Goal: Task Accomplishment & Management: Use online tool/utility

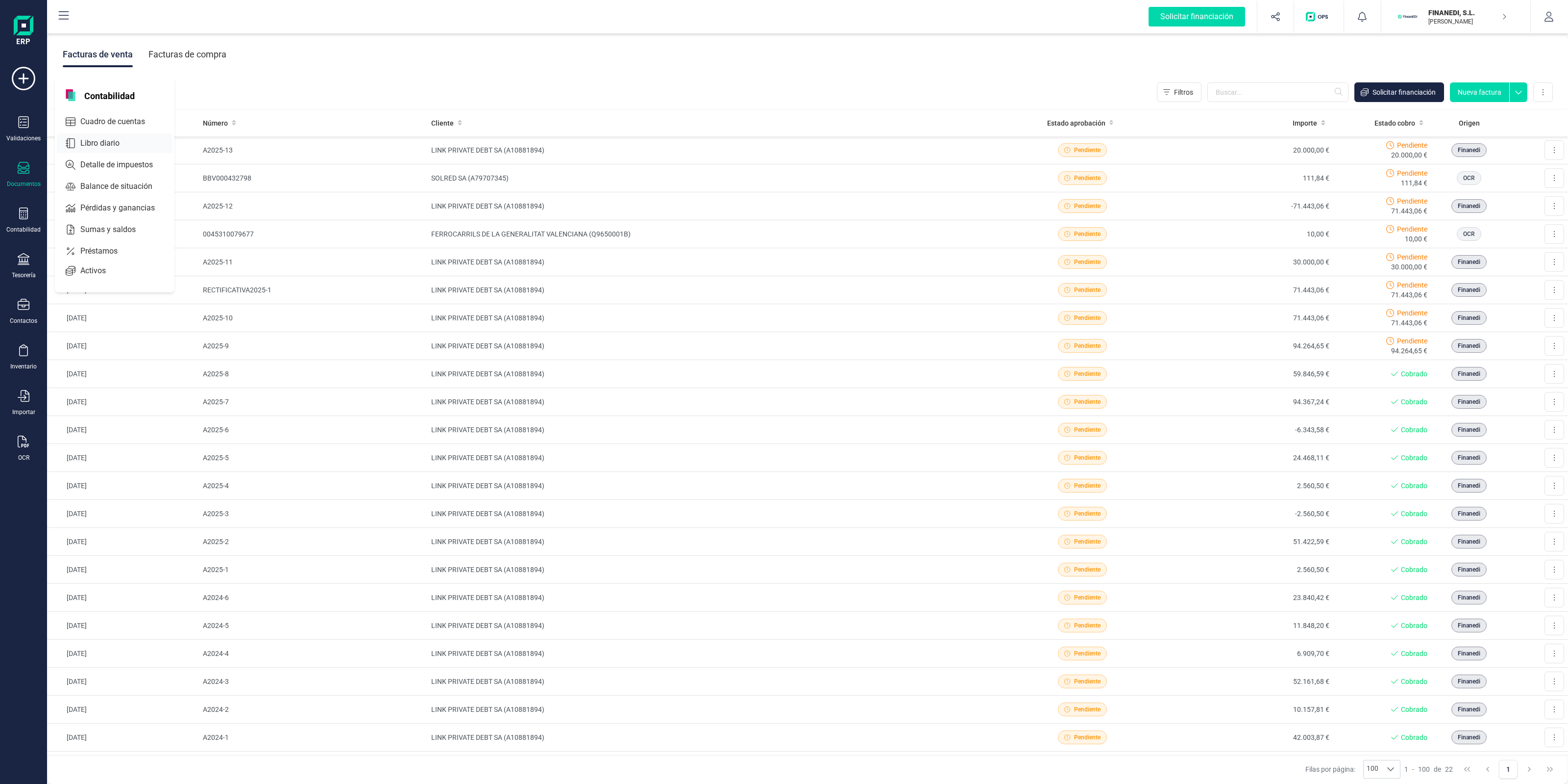
click at [106, 147] on span "Libro diario" at bounding box center [106, 143] width 61 height 11
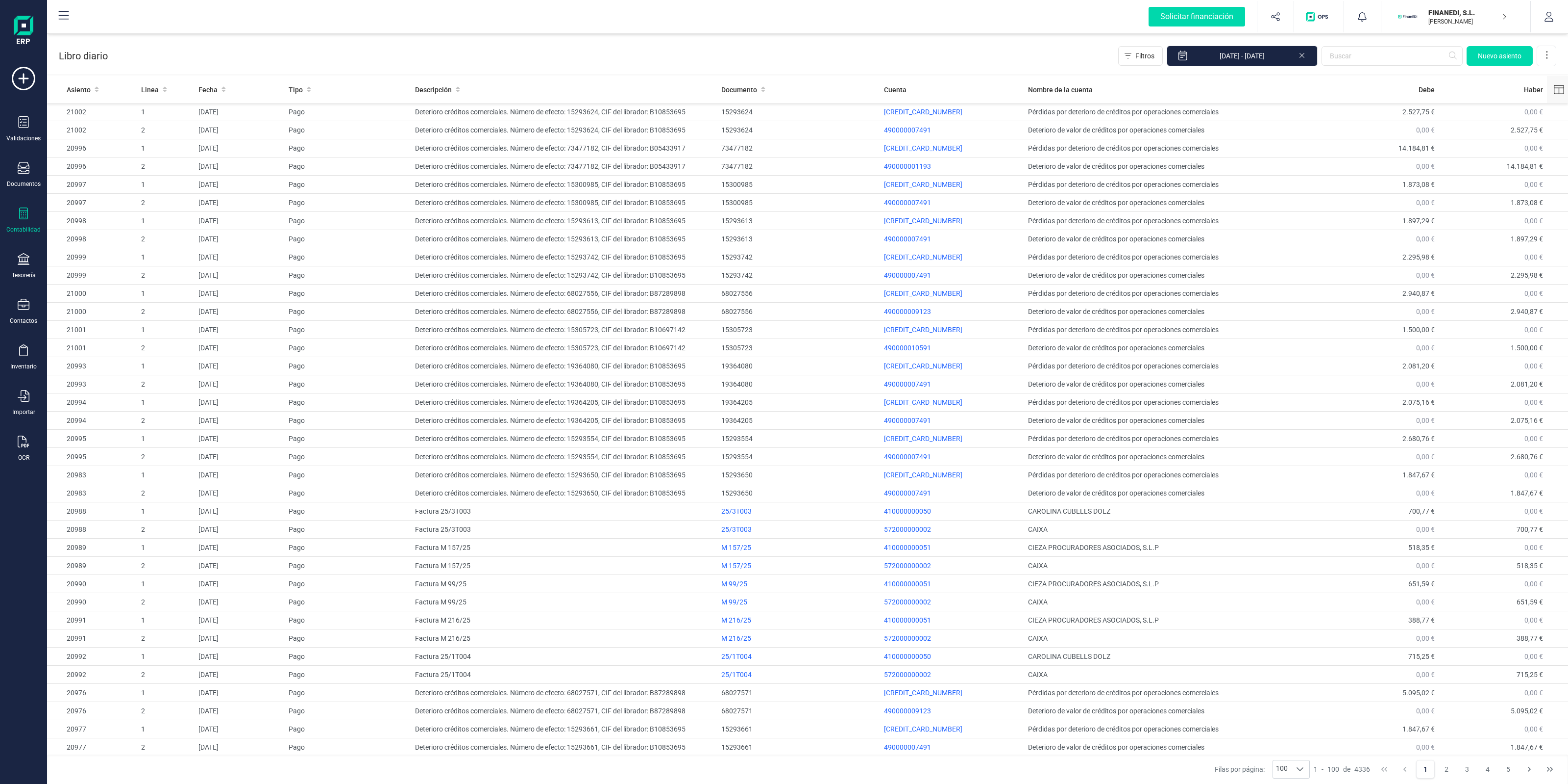
click at [1554, 89] on icon at bounding box center [1558, 89] width 10 height 10
click at [1468, 177] on span "Fecha creación" at bounding box center [1489, 177] width 46 height 10
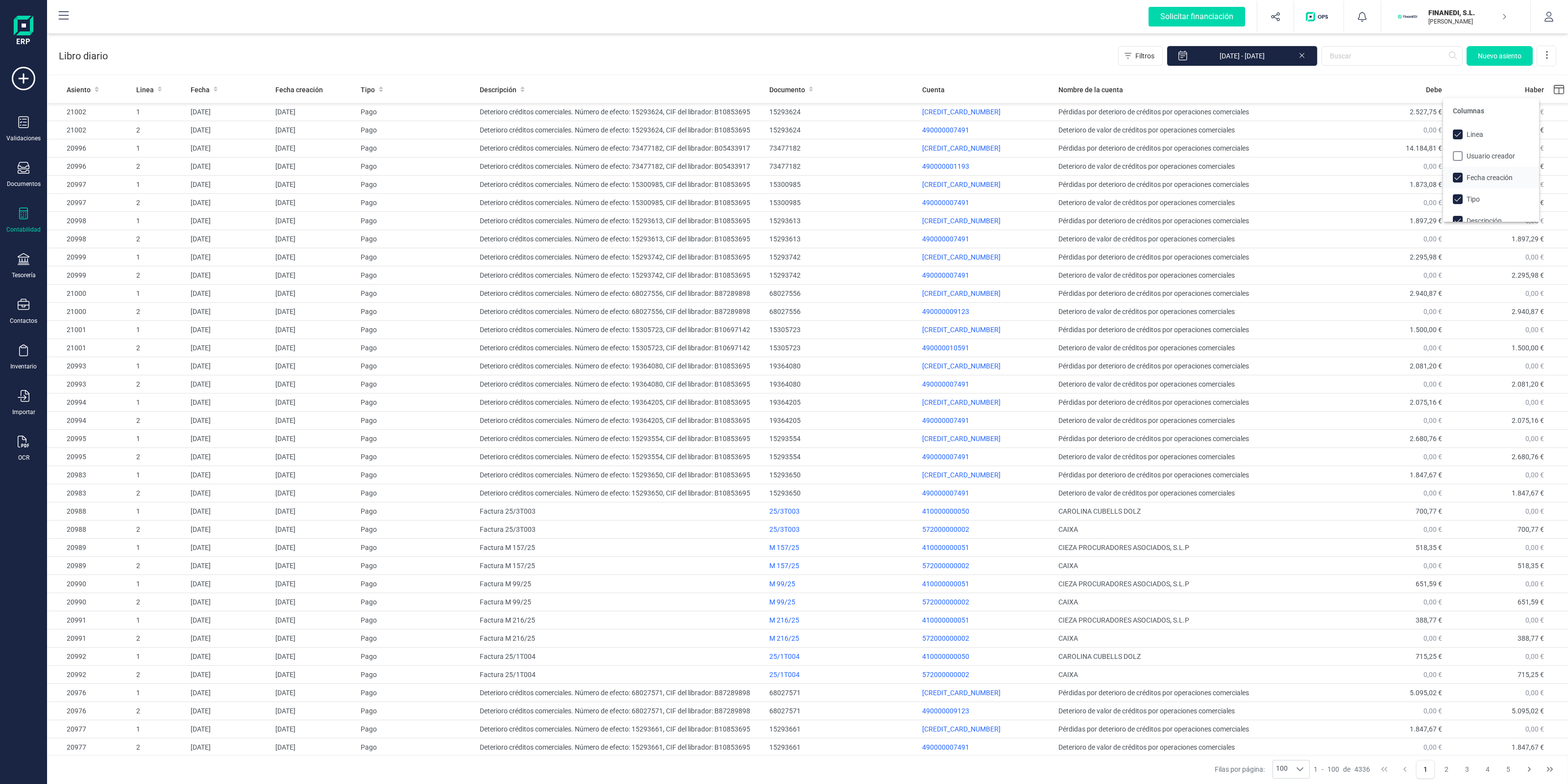
click at [1465, 175] on div at bounding box center [1460, 177] width 13 height 10
checkbox input "false"
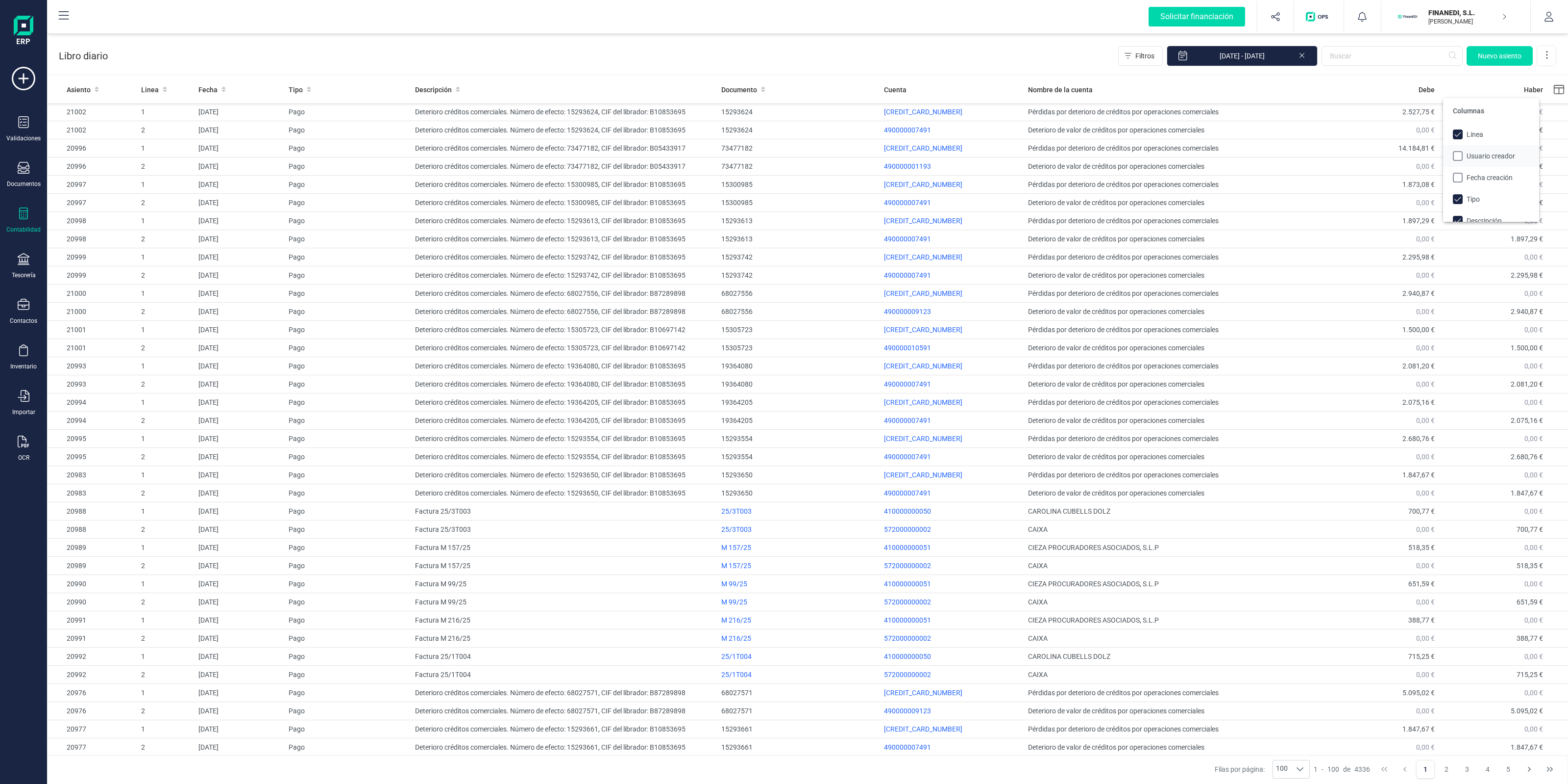
click at [1464, 154] on div at bounding box center [1460, 156] width 13 height 10
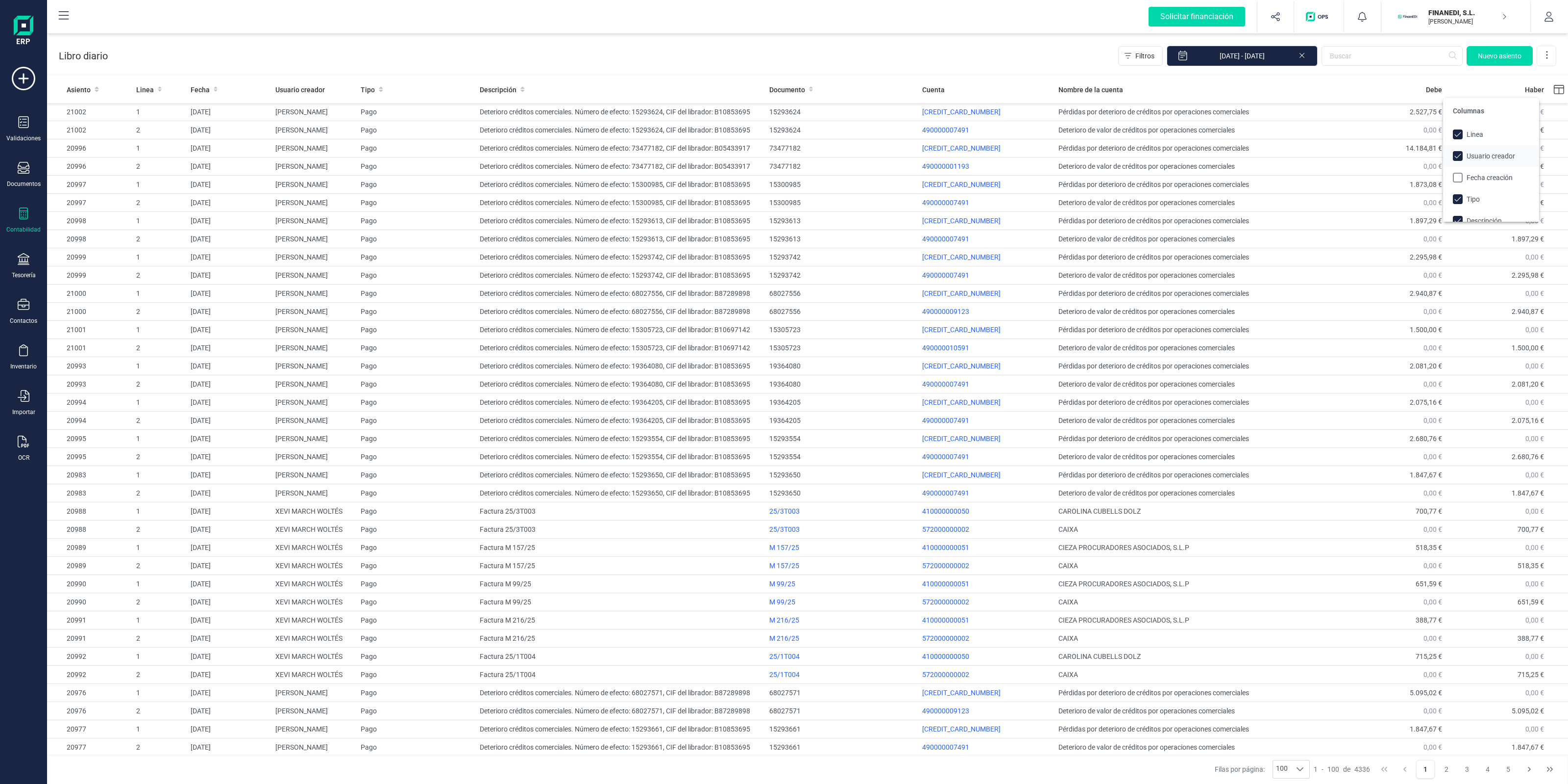
click at [1467, 156] on span "Usuario creador" at bounding box center [1490, 156] width 48 height 10
checkbox input "false"
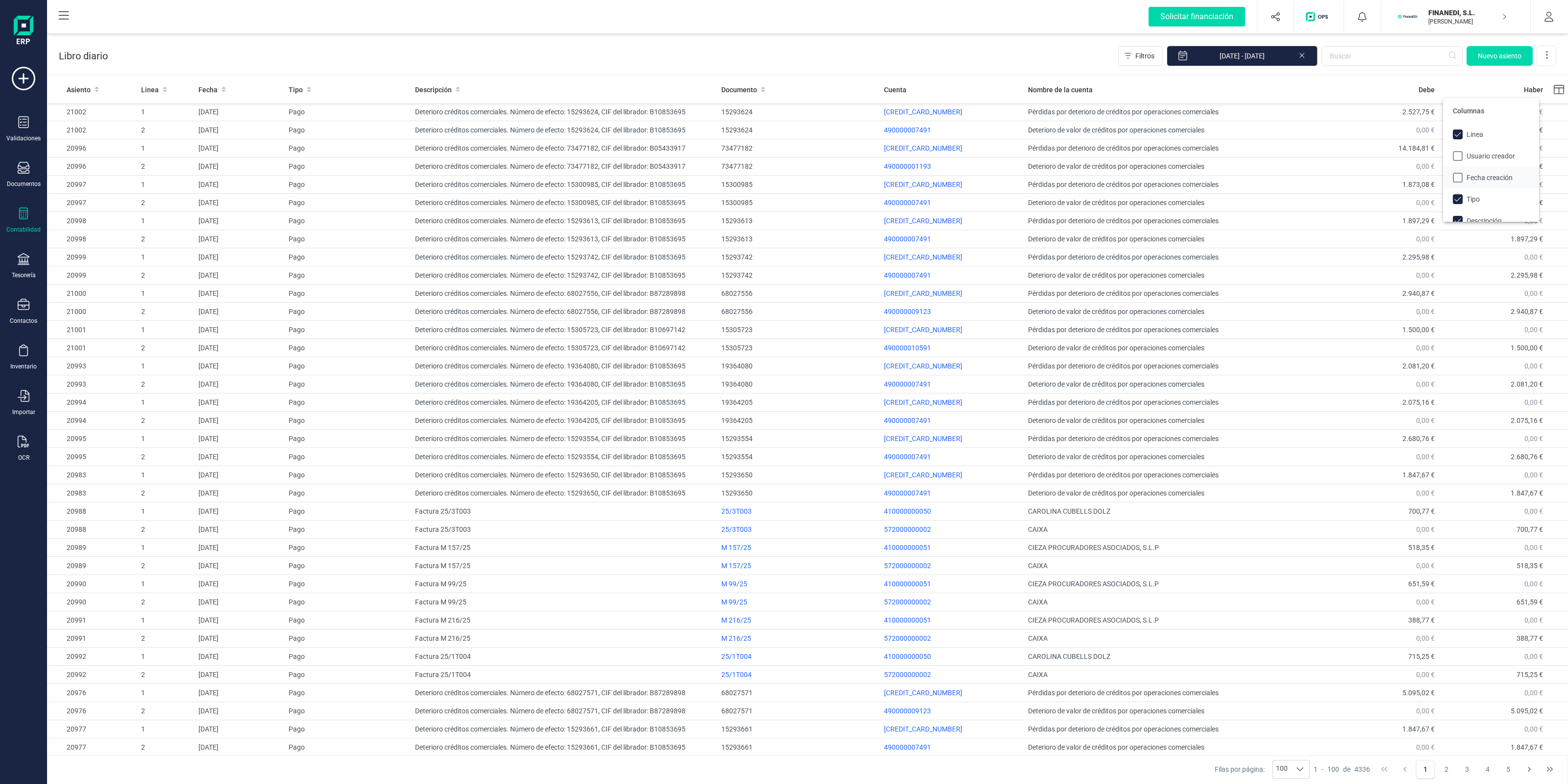
click at [1468, 177] on span "Fecha creación" at bounding box center [1489, 177] width 46 height 10
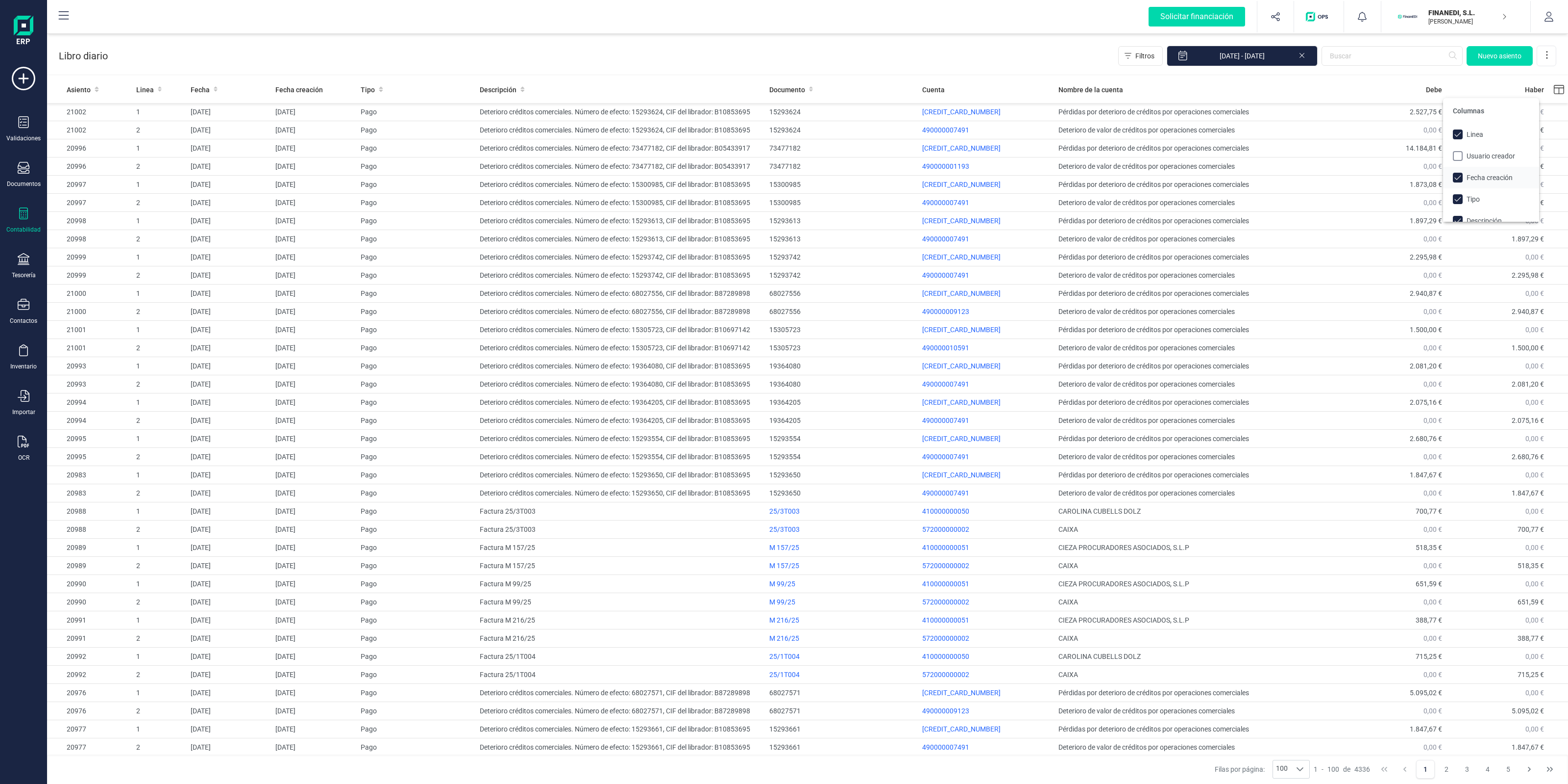
click at [1468, 177] on span "Fecha creación" at bounding box center [1489, 177] width 46 height 10
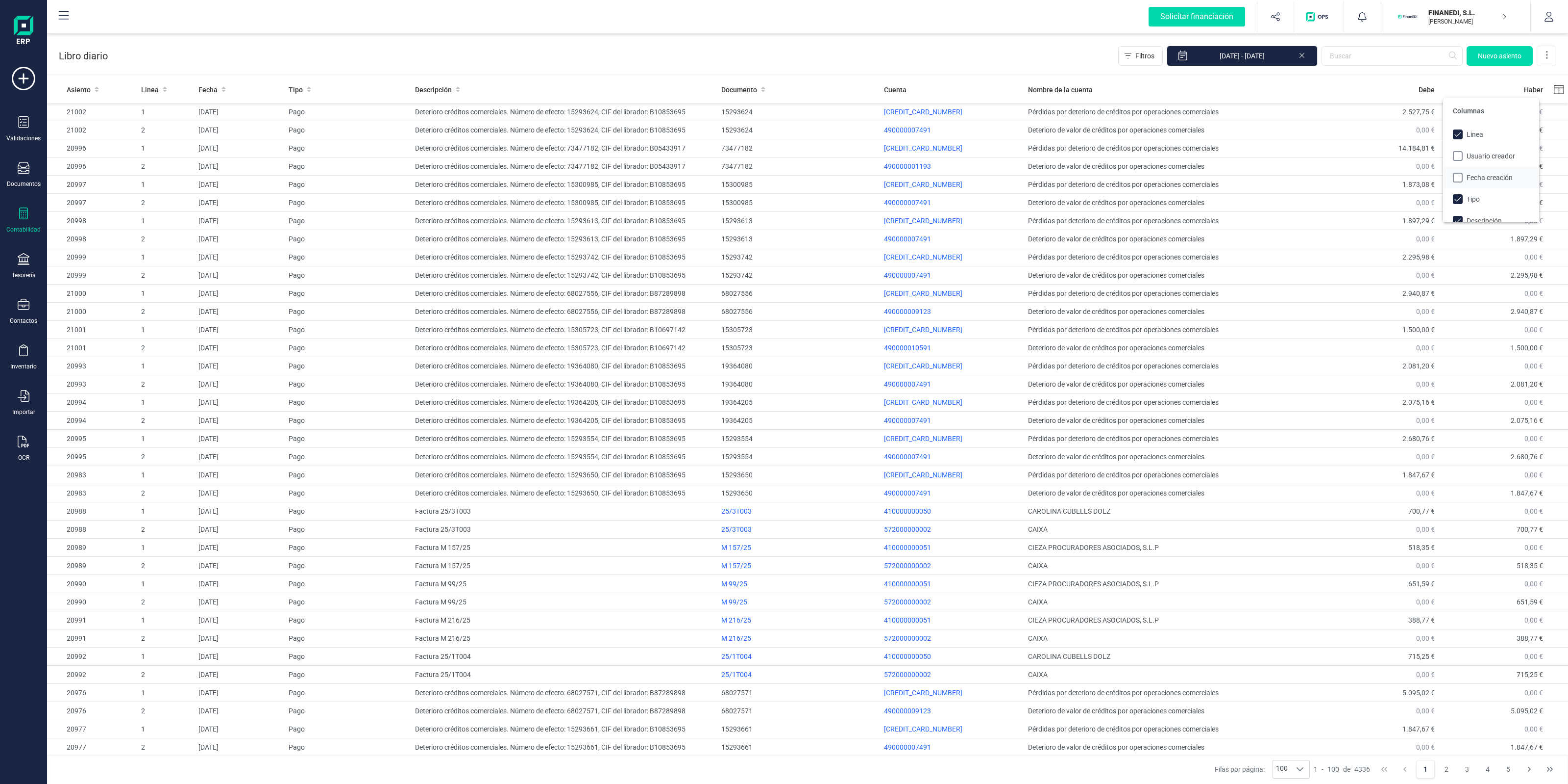
click at [1468, 177] on span "Fecha creación" at bounding box center [1489, 177] width 46 height 10
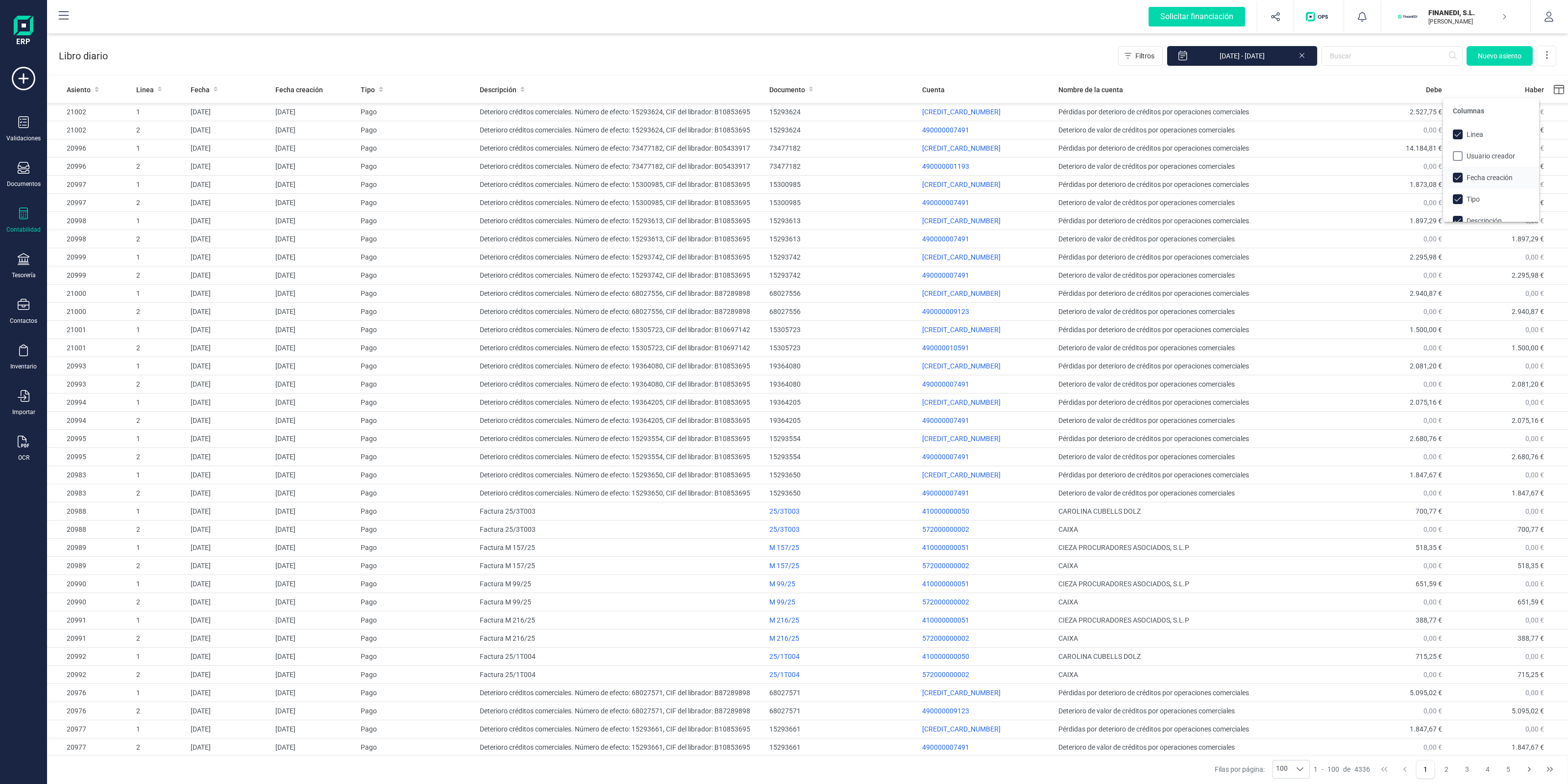
click at [1468, 177] on span "Fecha creación" at bounding box center [1489, 177] width 46 height 10
checkbox input "false"
